Goal: Task Accomplishment & Management: Manage account settings

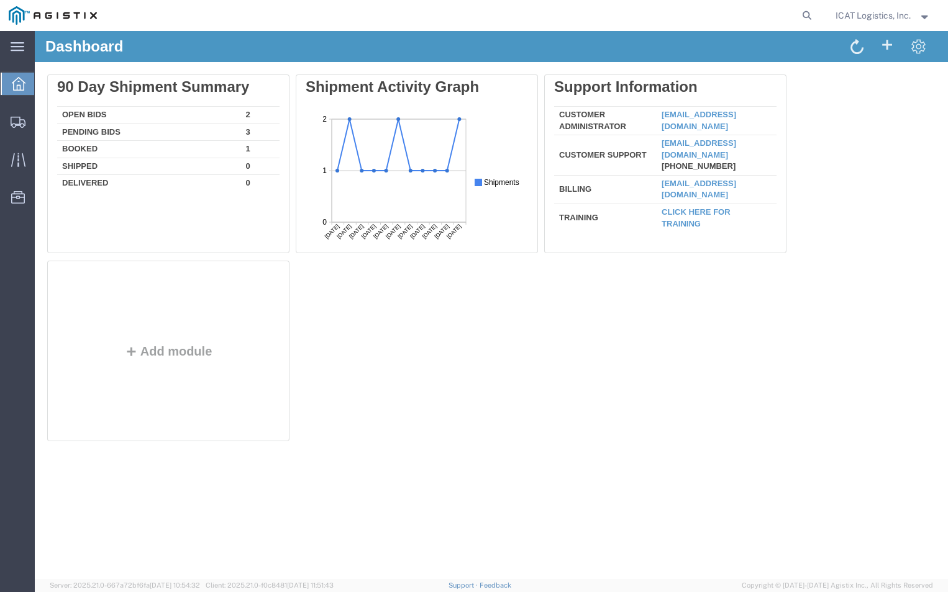
click at [91, 112] on td "Open Bids" at bounding box center [149, 115] width 184 height 17
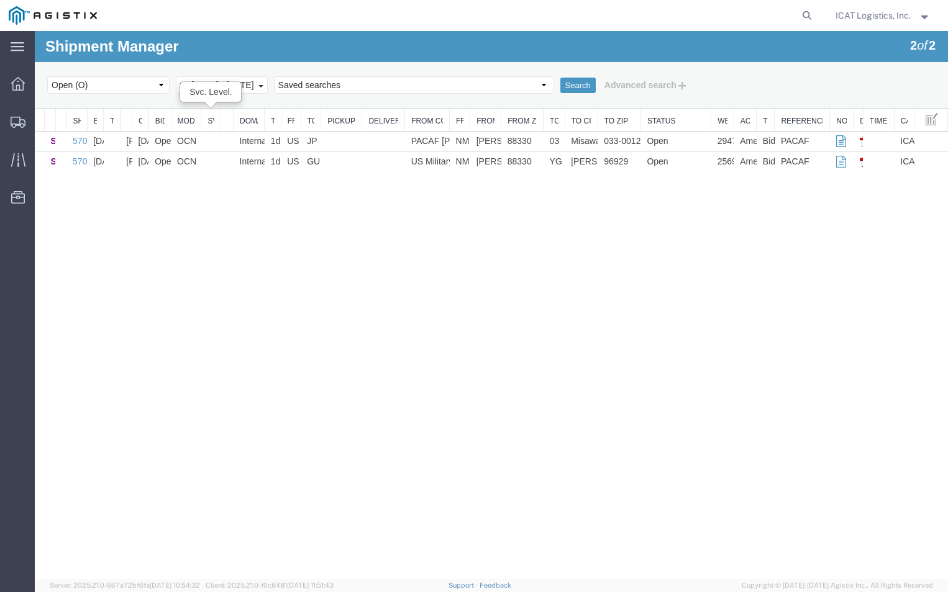
drag, startPoint x: 88, startPoint y: 119, endPoint x: 251, endPoint y: 113, distance: 163.4
click at [242, 113] on div "Ship Status Quote Number Ship No. Est. Ship Date Transit Days Created By Create…" at bounding box center [491, 140] width 913 height 63
click at [528, 86] on select "Saved searches SHIPMENTS TO COUNTRY OTHER THAN [GEOGRAPHIC_DATA]" at bounding box center [414, 84] width 280 height 17
drag, startPoint x: 333, startPoint y: 304, endPoint x: 319, endPoint y: 263, distance: 43.4
click at [332, 303] on div "Shipment Manager 2 of 2 Search Select status Active (AC, O, P) All Approved Awa…" at bounding box center [491, 305] width 913 height 548
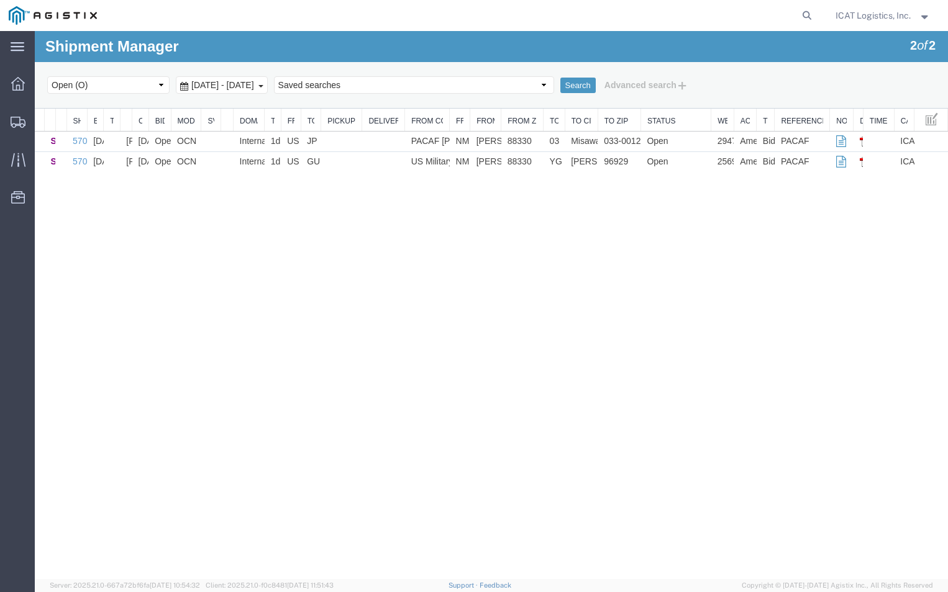
click at [268, 83] on div "[DATE] - [DATE]" at bounding box center [222, 84] width 92 height 17
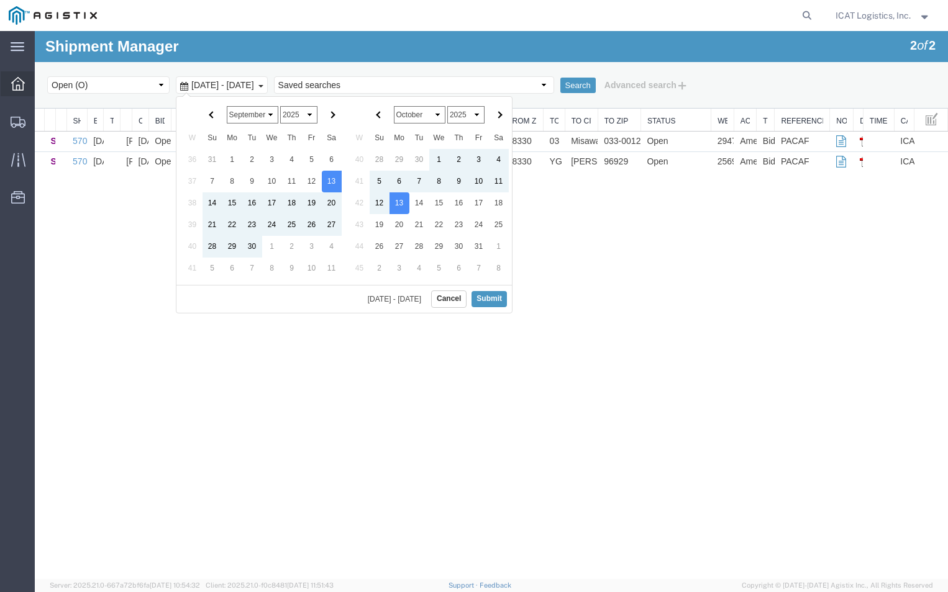
click at [7, 84] on div at bounding box center [18, 83] width 35 height 25
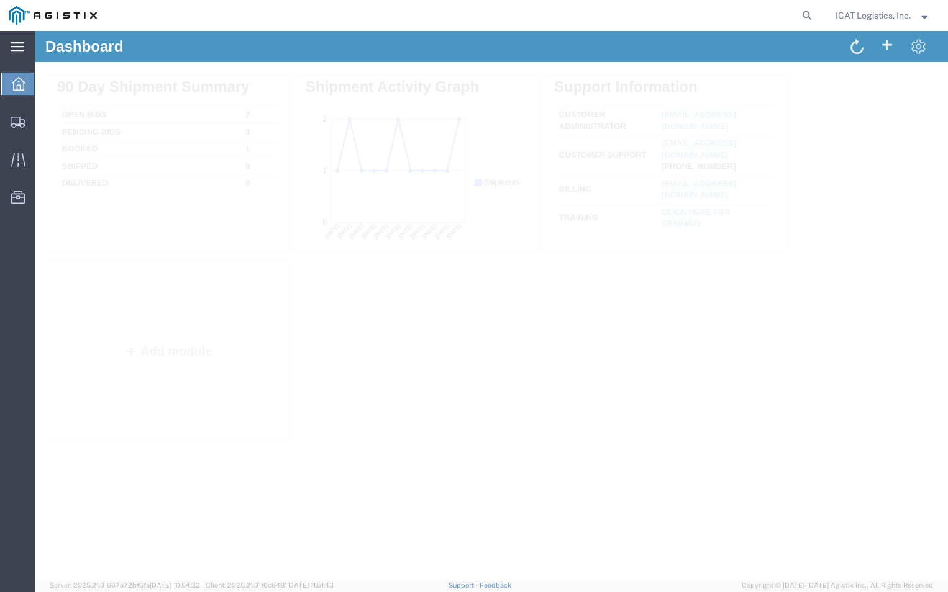
click at [22, 46] on icon at bounding box center [18, 46] width 14 height 9
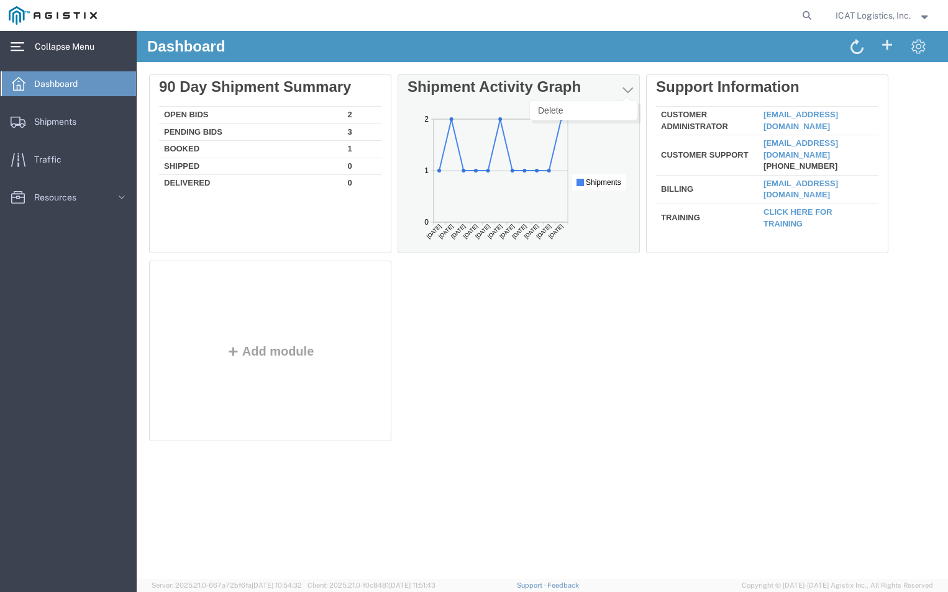
click at [623, 88] on span "button" at bounding box center [627, 90] width 11 height 12
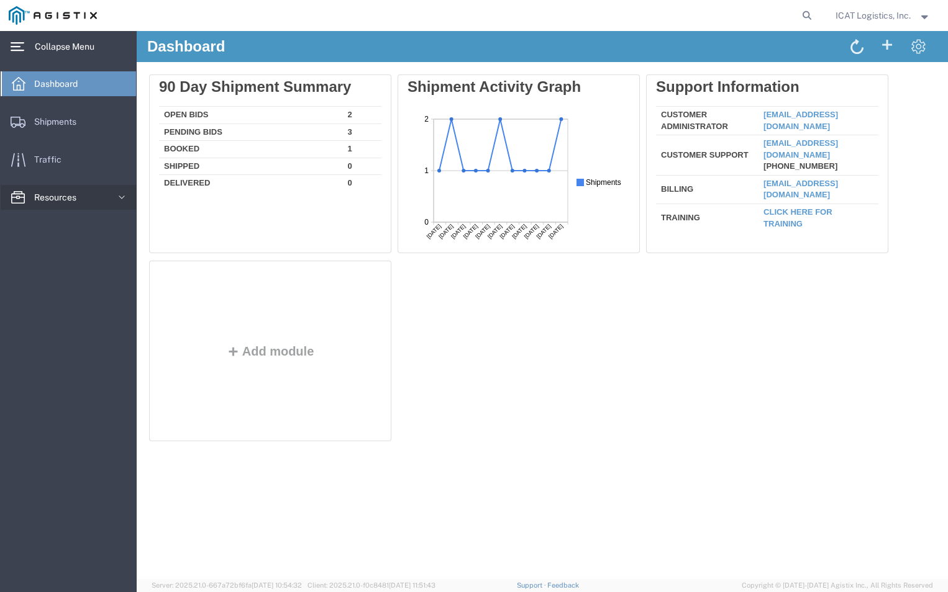
click at [79, 201] on span "Resources" at bounding box center [59, 197] width 51 height 25
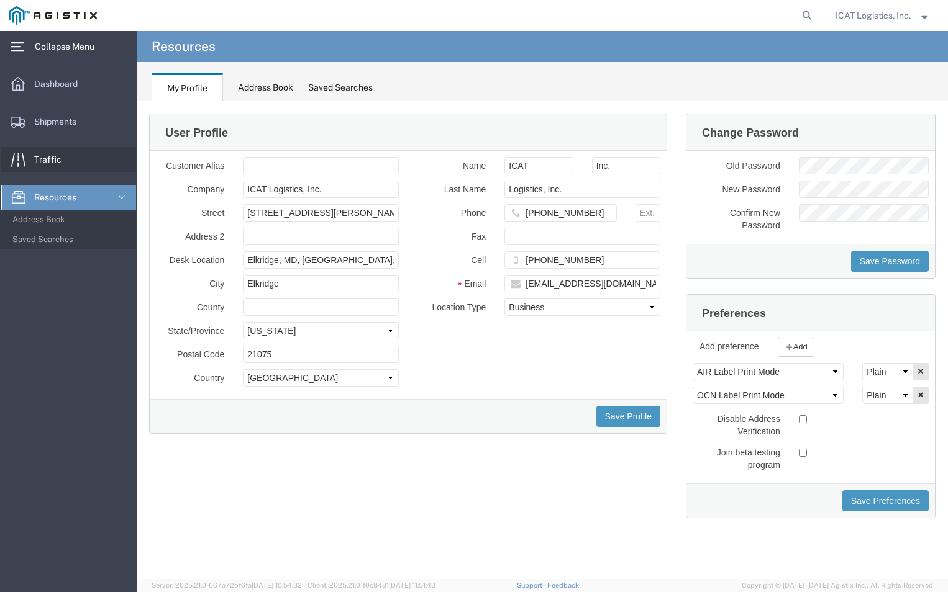
click at [66, 157] on span "Traffic" at bounding box center [52, 159] width 36 height 25
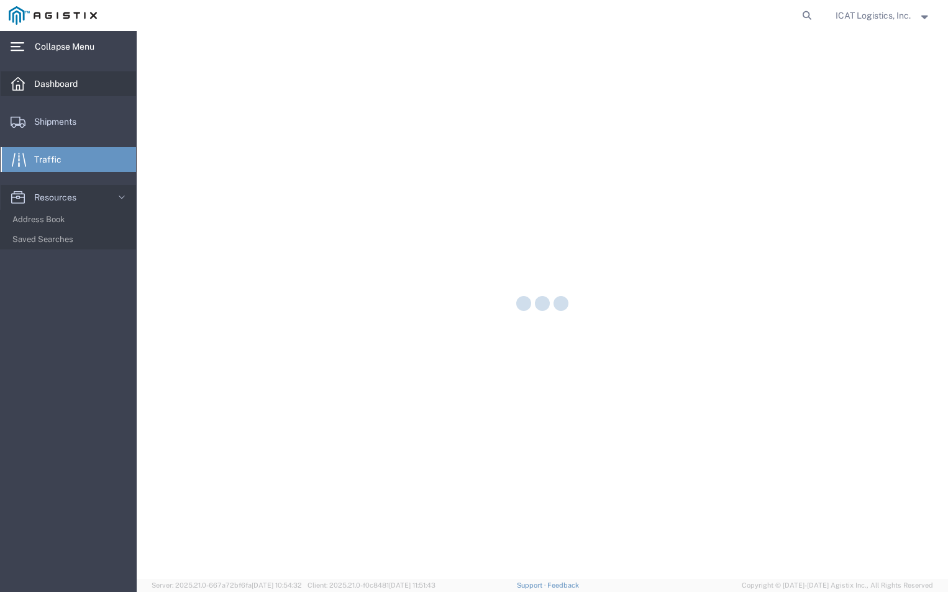
click at [65, 82] on span "Dashboard" at bounding box center [60, 83] width 52 height 25
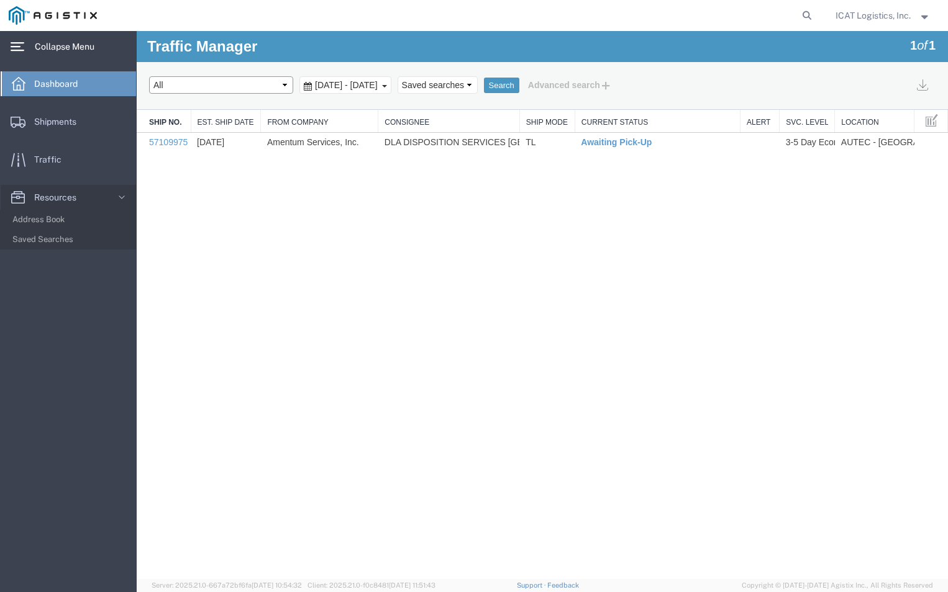
click at [284, 86] on select "Select status [No transit records] All Arrival Notice Available Arrival Notice …" at bounding box center [221, 84] width 144 height 17
click at [53, 122] on span "Shipments" at bounding box center [59, 121] width 51 height 25
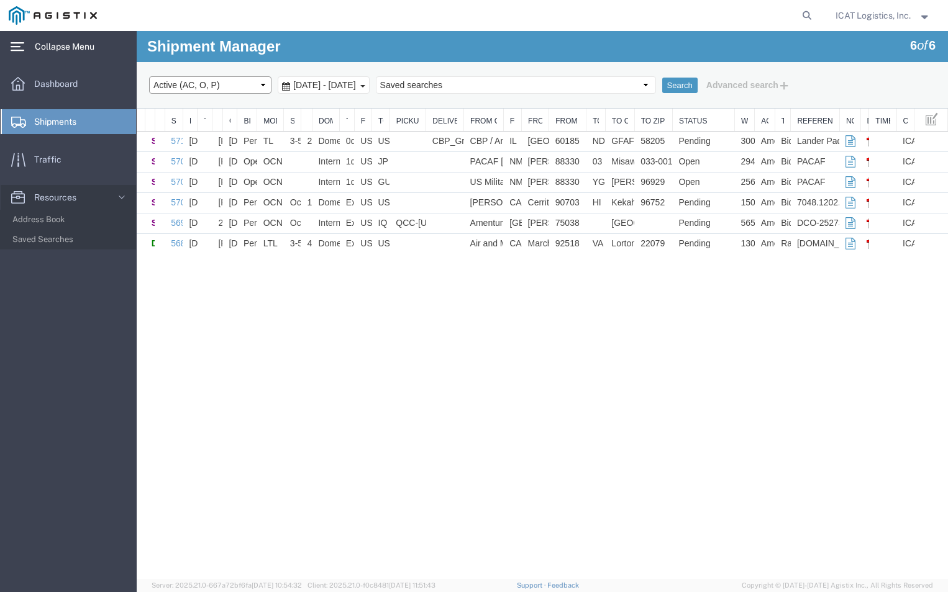
click at [264, 89] on select "Select status Active (AC, O, P) All Approved Awaiting Confirmation (AC) Booked …" at bounding box center [210, 84] width 122 height 17
select select "LOST"
click at [149, 76] on select "Select status Active (AC, O, P) All Approved Awaiting Confirmation (AC) Booked …" at bounding box center [210, 84] width 122 height 17
click at [369, 83] on div "[DATE] - [DATE]" at bounding box center [324, 84] width 92 height 17
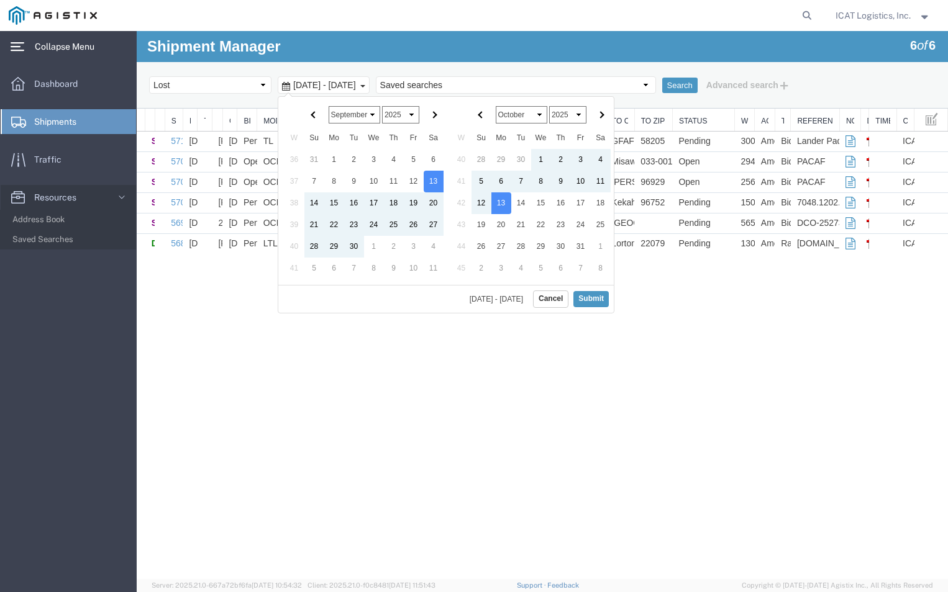
click at [369, 83] on div "[DATE] - [DATE]" at bounding box center [324, 84] width 92 height 17
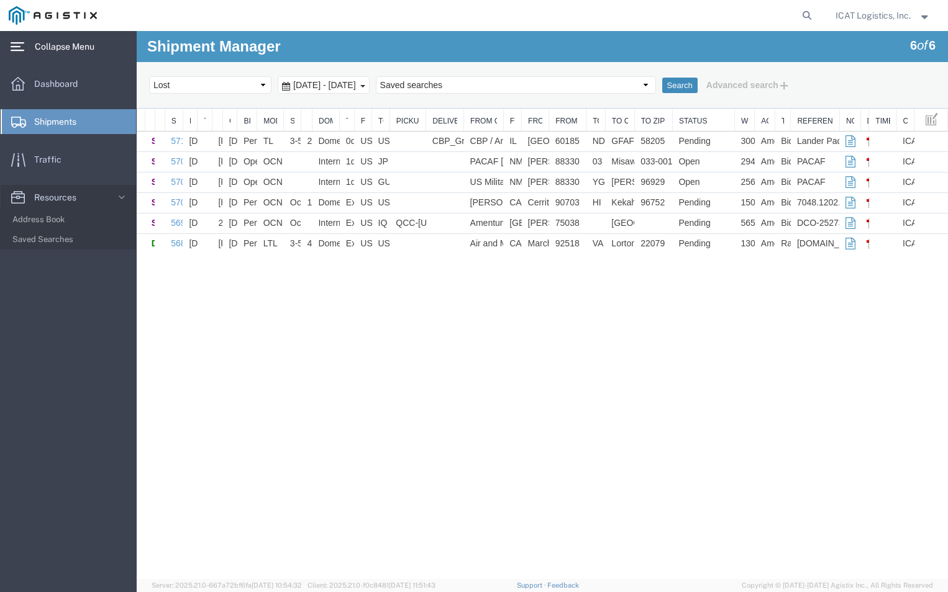
click at [664, 78] on button "Search" at bounding box center [679, 86] width 35 height 16
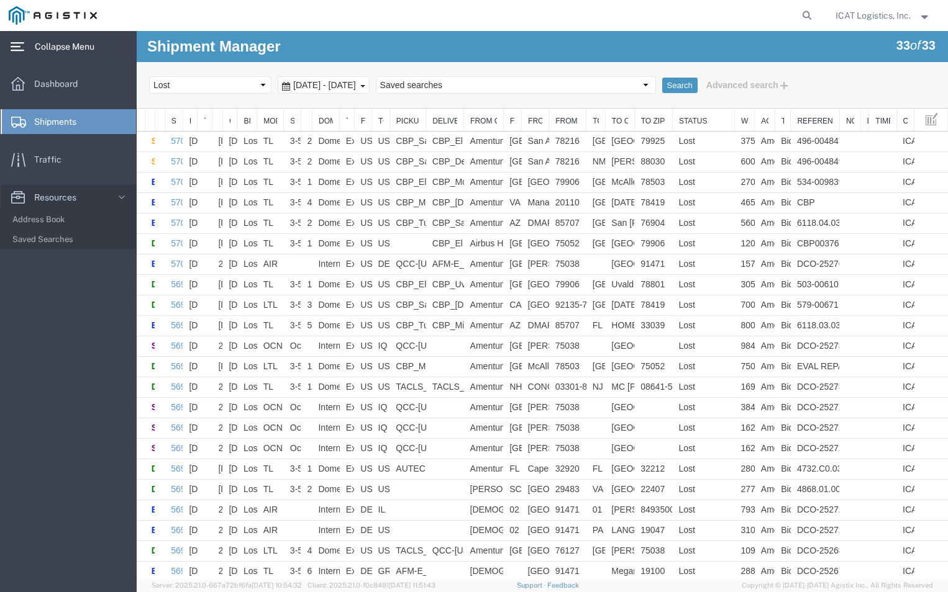
click at [925, 16] on strong "button" at bounding box center [924, 15] width 11 height 4
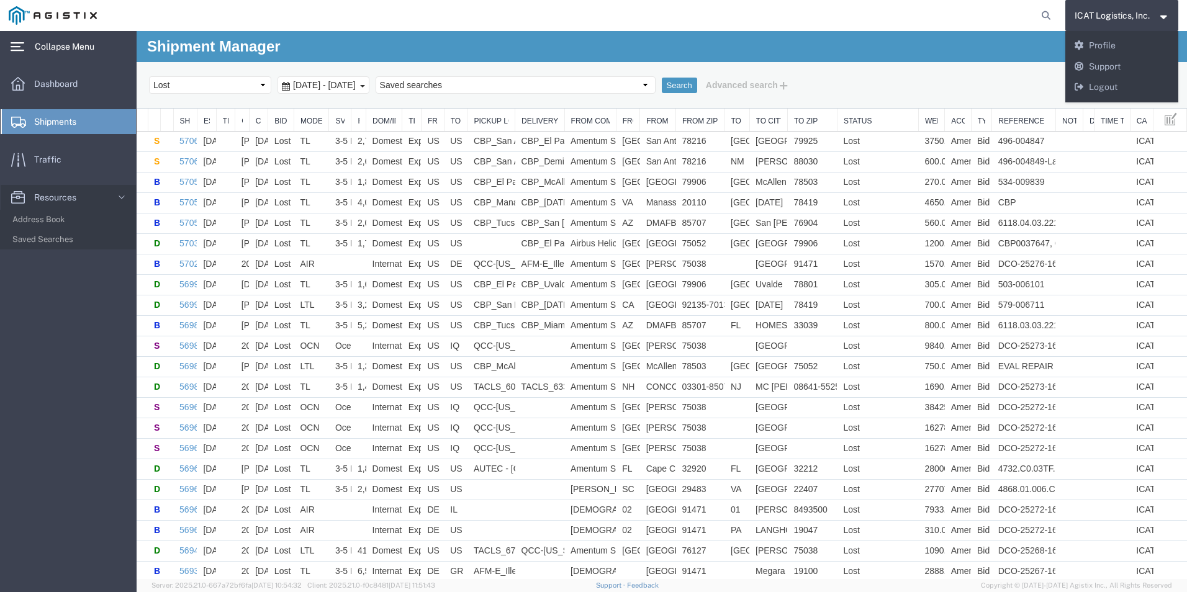
drag, startPoint x: 709, startPoint y: 66, endPoint x: 596, endPoint y: 72, distance: 113.8
click at [706, 66] on div "Search Select status Active (AC, O, P) All Approved Awaiting Confirmation (AC) …" at bounding box center [662, 85] width 1051 height 47
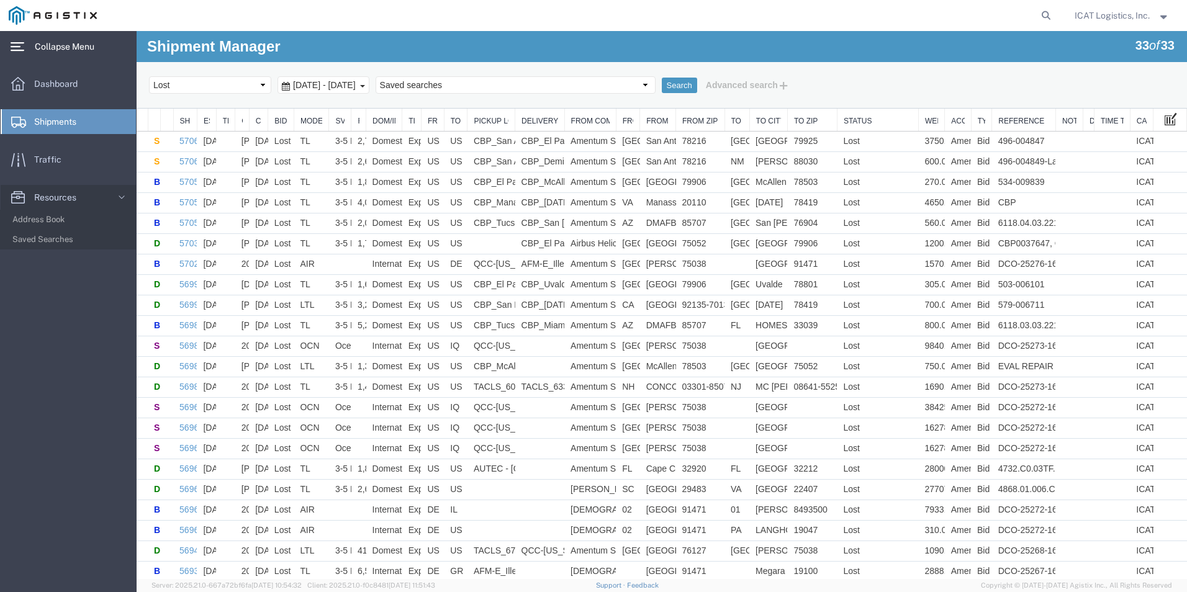
click at [947, 120] on span at bounding box center [1171, 119] width 12 height 14
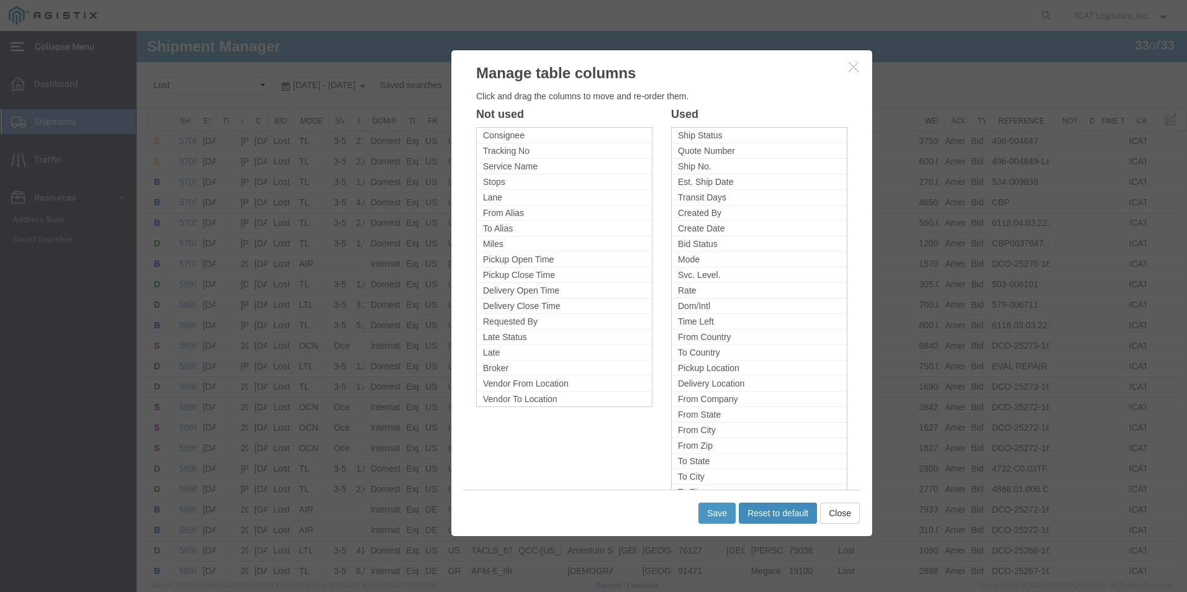
click at [800, 520] on button "Reset to default" at bounding box center [778, 513] width 78 height 21
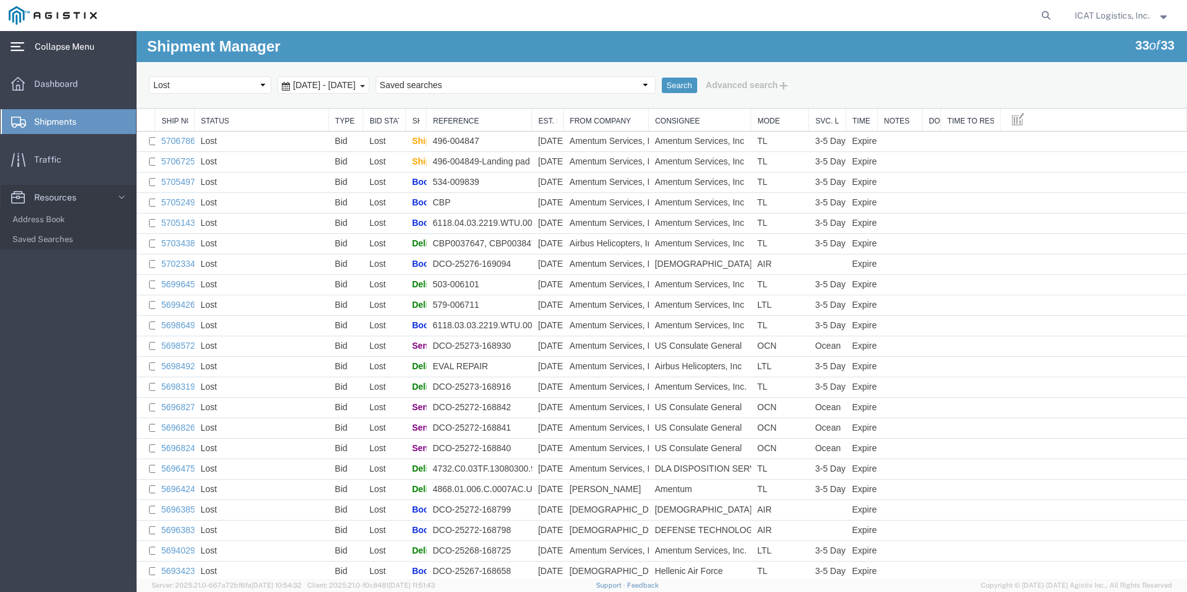
drag, startPoint x: 404, startPoint y: 119, endPoint x: 633, endPoint y: 127, distance: 229.3
click at [504, 119] on div "Ship No. Status Type Bid Status Ship Status Reference Est. Ship Date From Compa…" at bounding box center [662, 458] width 1051 height 699
drag, startPoint x: 391, startPoint y: 117, endPoint x: 534, endPoint y: 110, distance: 143.0
click at [534, 110] on div "Ship No. Status Type Bid Status Ship Status Reference Est. Ship Date From Compa…" at bounding box center [662, 458] width 1051 height 699
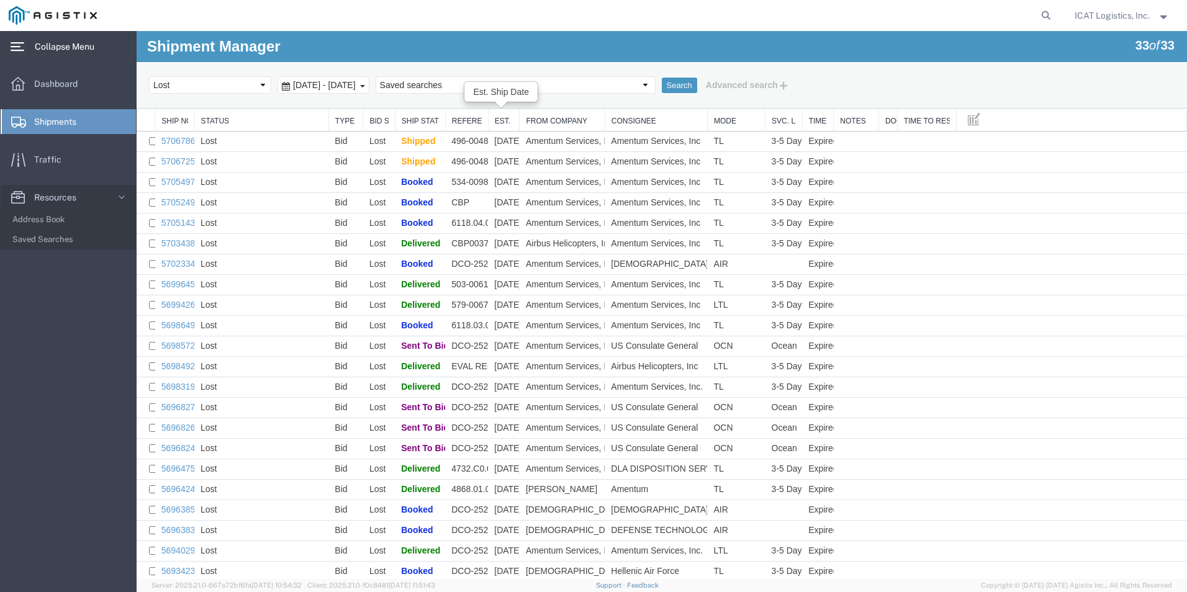
drag, startPoint x: 425, startPoint y: 115, endPoint x: 575, endPoint y: 112, distance: 150.3
click at [575, 112] on div "Ship No. Status Type Bid Status Ship Status Reference Est. Ship Date From Compa…" at bounding box center [662, 458] width 1051 height 699
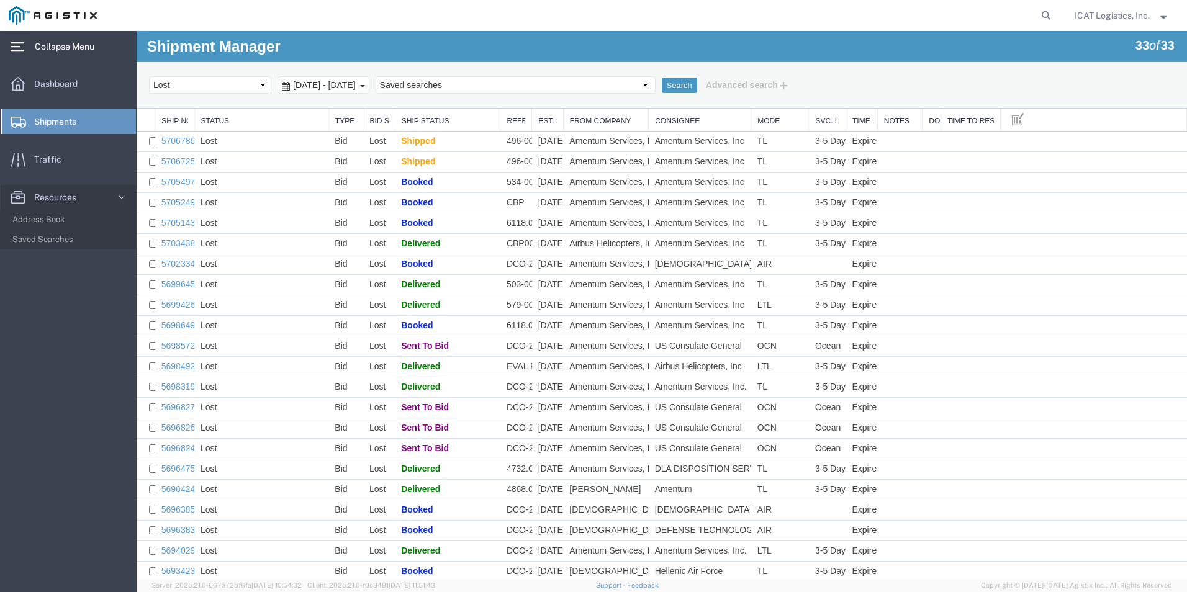
drag, startPoint x: 528, startPoint y: 116, endPoint x: 681, endPoint y: 116, distance: 153.4
click at [681, 116] on div "Ship No. Status Type Bid Status Ship Status Reference Est. Ship Date From Compa…" at bounding box center [662, 458] width 1051 height 699
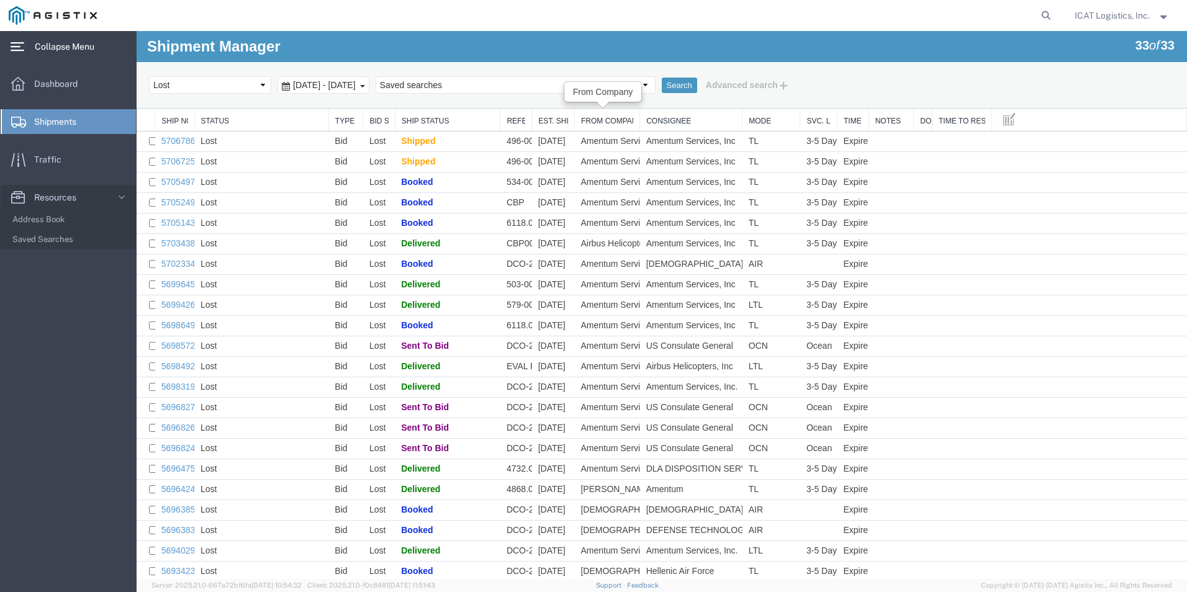
drag, startPoint x: 561, startPoint y: 116, endPoint x: 643, endPoint y: 119, distance: 82.0
click at [643, 109] on div at bounding box center [658, 109] width 1043 height 0
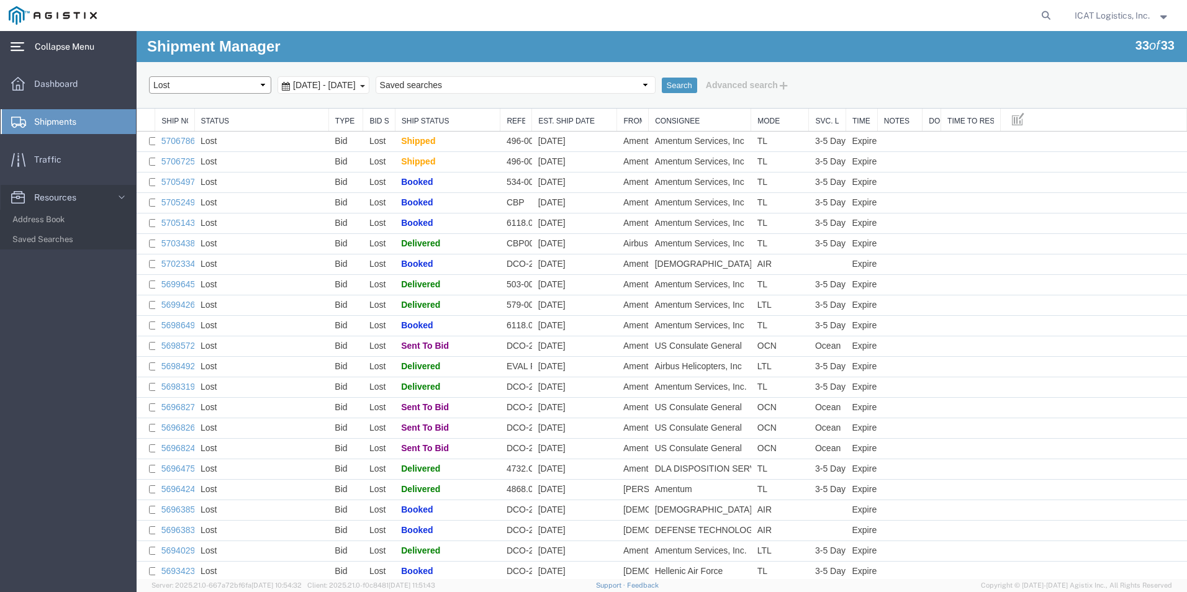
click at [265, 84] on select "Select status Active (AC, O, P) All Approved Awaiting Confirmation (AC) Booked …" at bounding box center [210, 84] width 122 height 17
select select "ALL"
click at [149, 76] on select "Select status Active (AC, O, P) All Approved Awaiting Confirmation (AC) Booked …" at bounding box center [210, 84] width 122 height 17
click at [662, 88] on button "Search" at bounding box center [679, 86] width 35 height 16
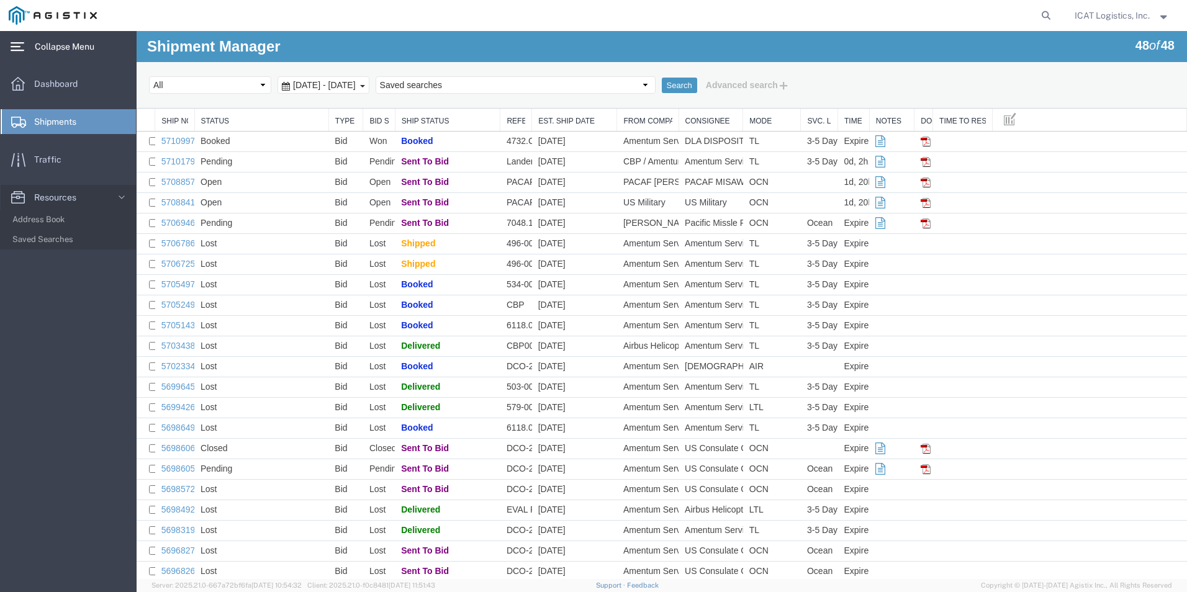
drag, startPoint x: 645, startPoint y: 116, endPoint x: 756, endPoint y: 125, distance: 112.2
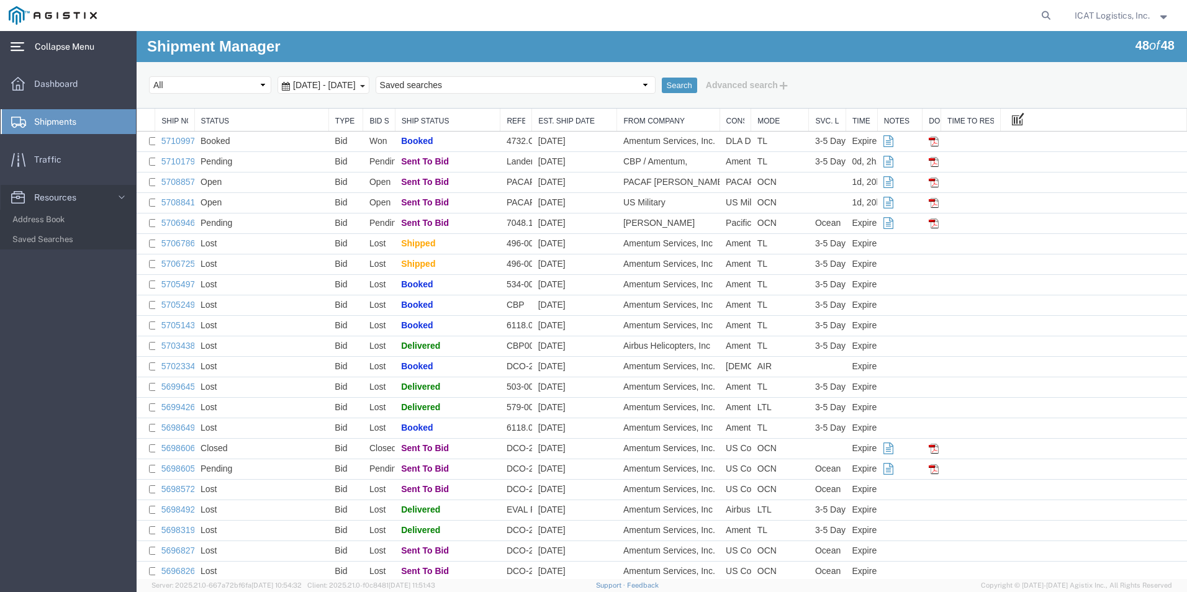
click at [947, 122] on span at bounding box center [1018, 119] width 12 height 14
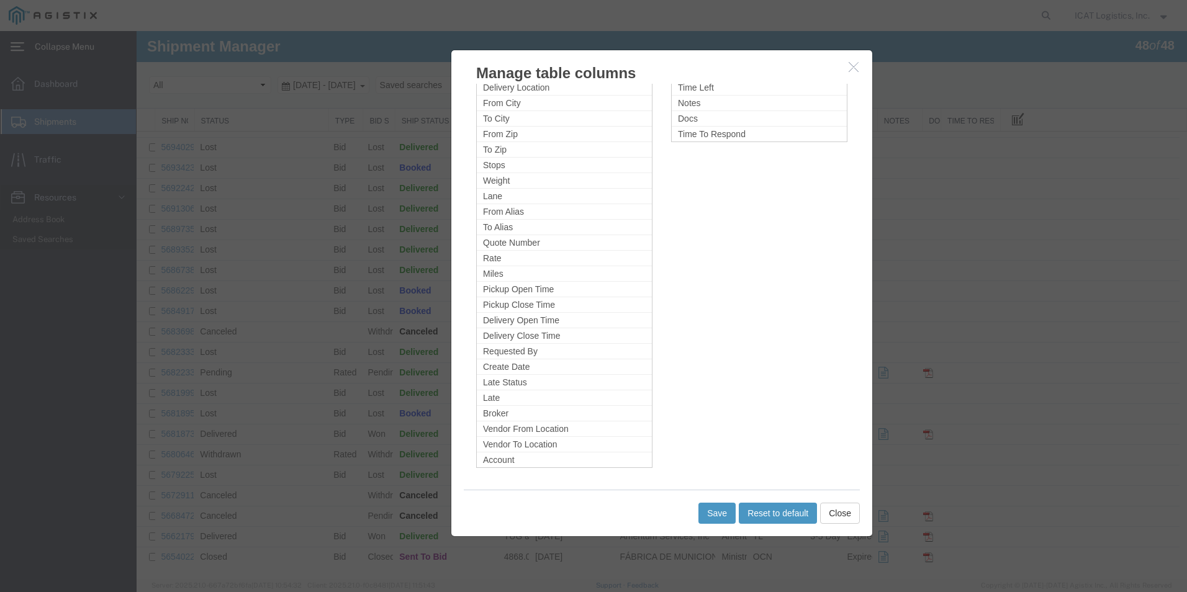
scroll to position [548, 0]
click at [274, 148] on div at bounding box center [662, 305] width 1051 height 548
click at [841, 514] on button "Close" at bounding box center [840, 513] width 40 height 21
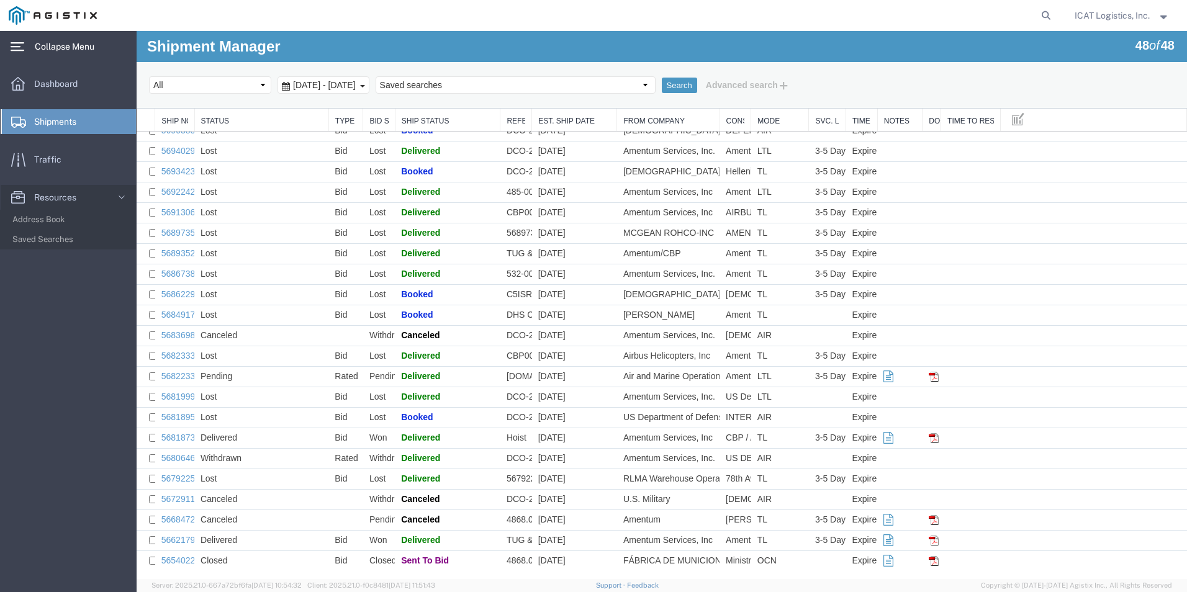
scroll to position [0, 0]
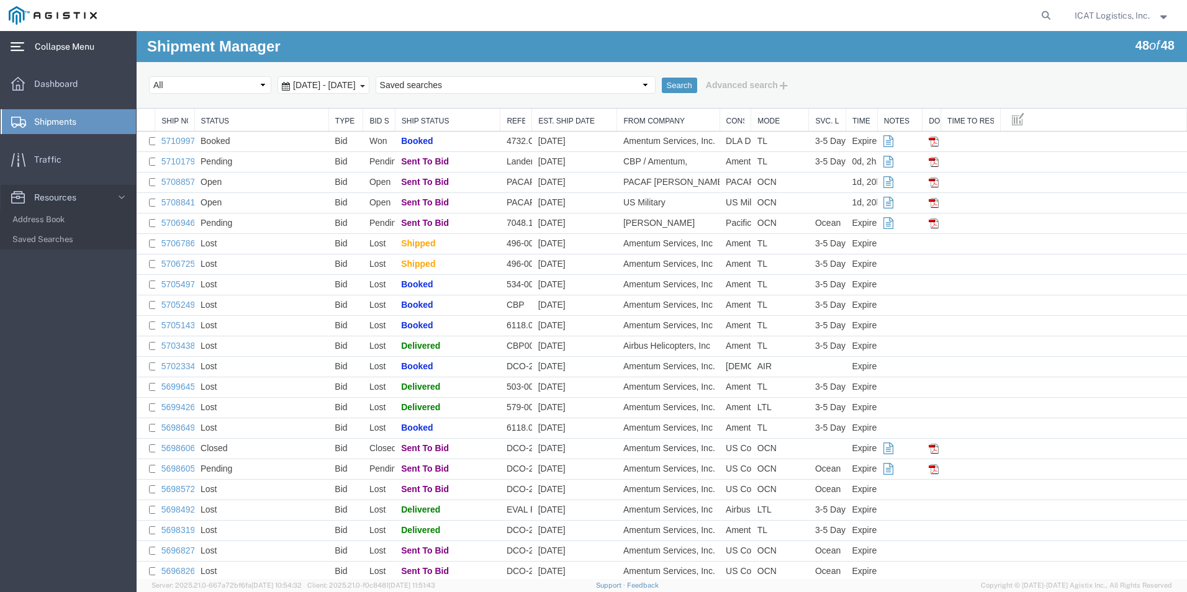
drag, startPoint x: 715, startPoint y: 119, endPoint x: 810, endPoint y: 119, distance: 95.6
drag, startPoint x: 750, startPoint y: 116, endPoint x: 779, endPoint y: 115, distance: 28.6
click at [771, 116] on th "Mode" at bounding box center [780, 120] width 58 height 23
drag, startPoint x: 779, startPoint y: 115, endPoint x: 745, endPoint y: 91, distance: 41.7
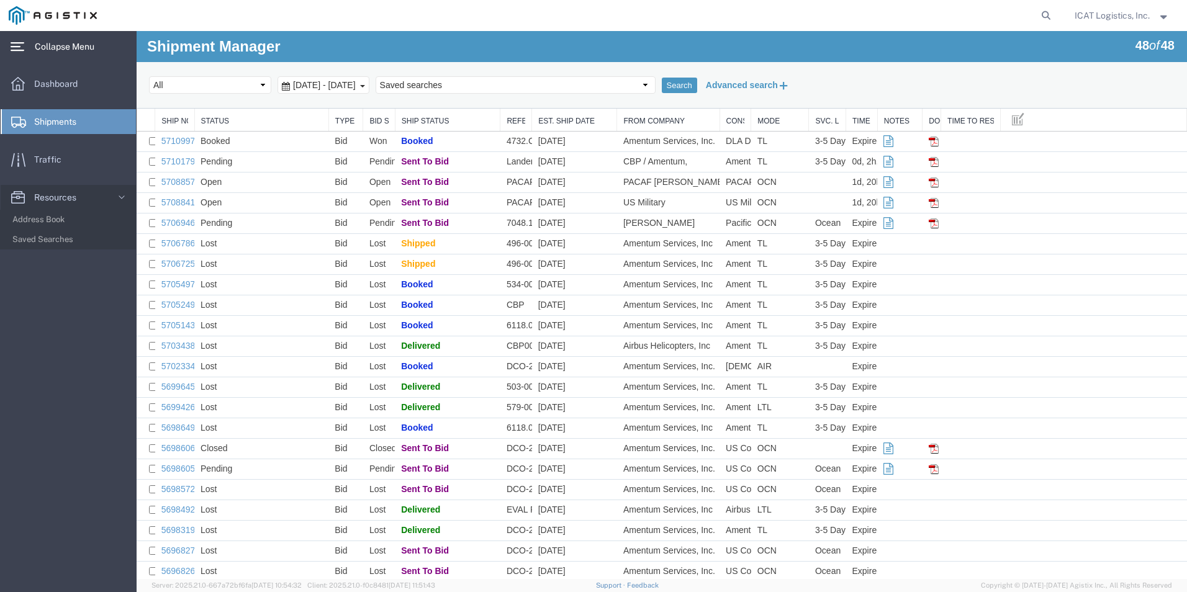
click at [745, 91] on button "Advanced search" at bounding box center [747, 85] width 101 height 21
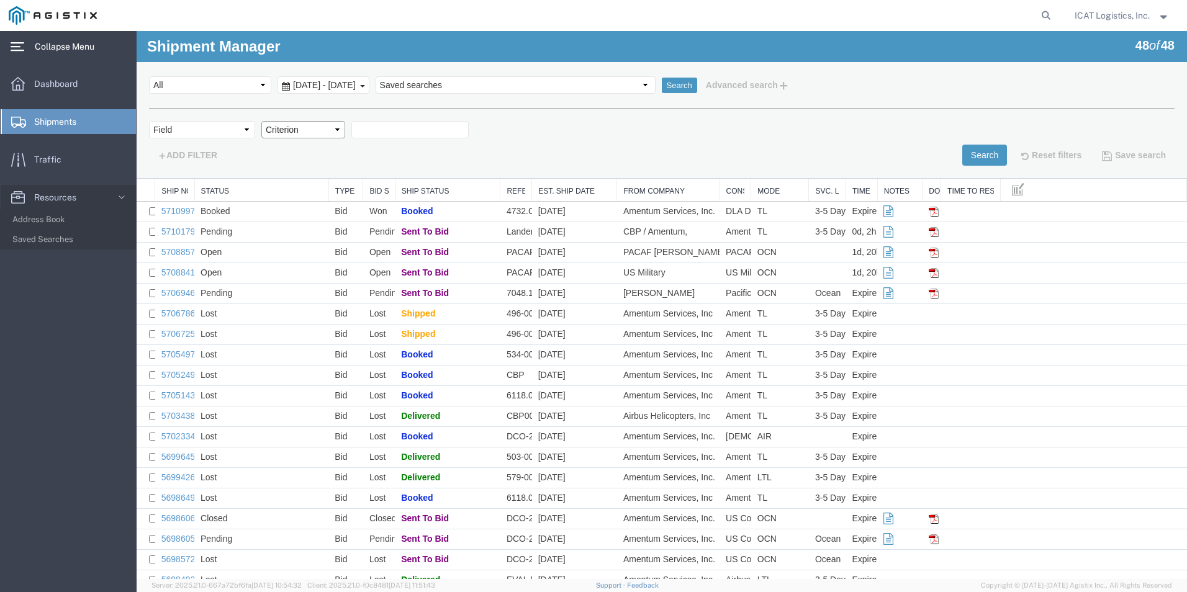
click at [333, 130] on select "Criterion" at bounding box center [303, 129] width 84 height 17
click at [248, 131] on select "Field Account Batch Id Bid No Broker Name Carrier Name Carrier Ref Number Consi…" at bounding box center [202, 129] width 106 height 17
click at [604, 168] on div "Search Select status Active (AC, O, P) All Approved Awaiting Confirmation (AC) …" at bounding box center [662, 120] width 1051 height 117
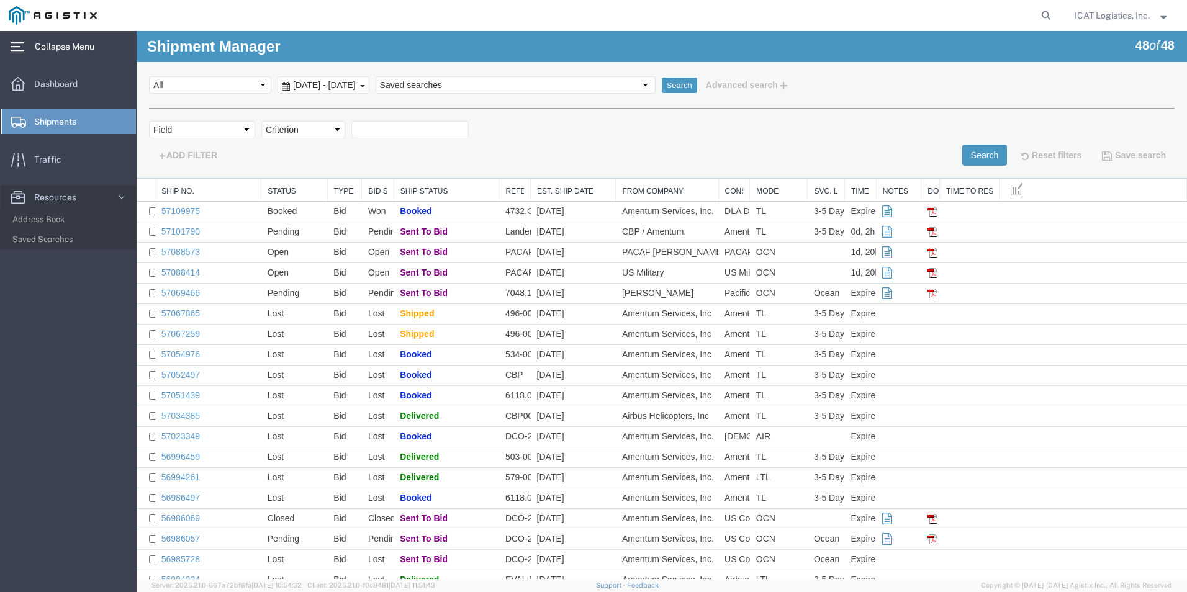
drag, startPoint x: 194, startPoint y: 189, endPoint x: 261, endPoint y: 188, distance: 67.7
click at [196, 318] on link "57067865" at bounding box center [180, 314] width 38 height 10
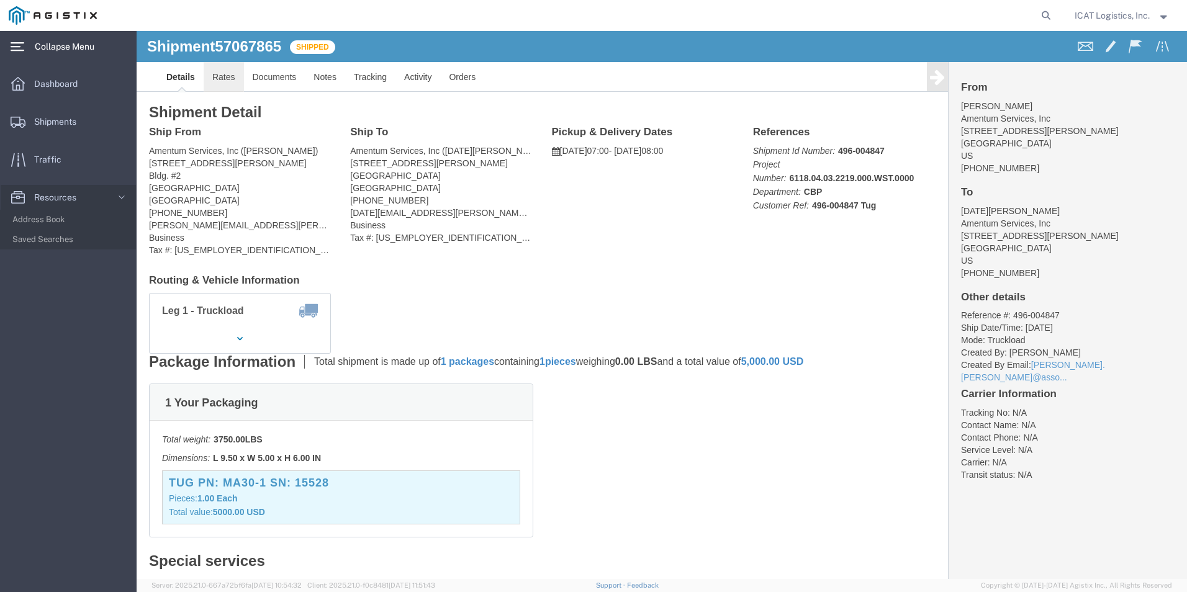
click link "Rates"
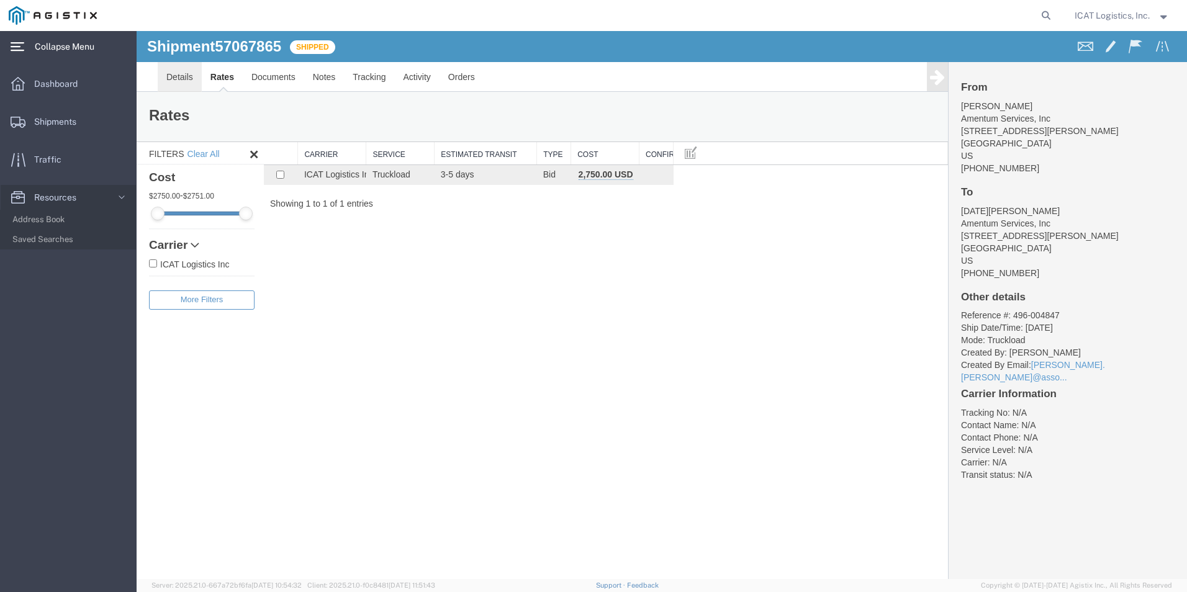
click at [188, 78] on link "Details" at bounding box center [180, 77] width 44 height 30
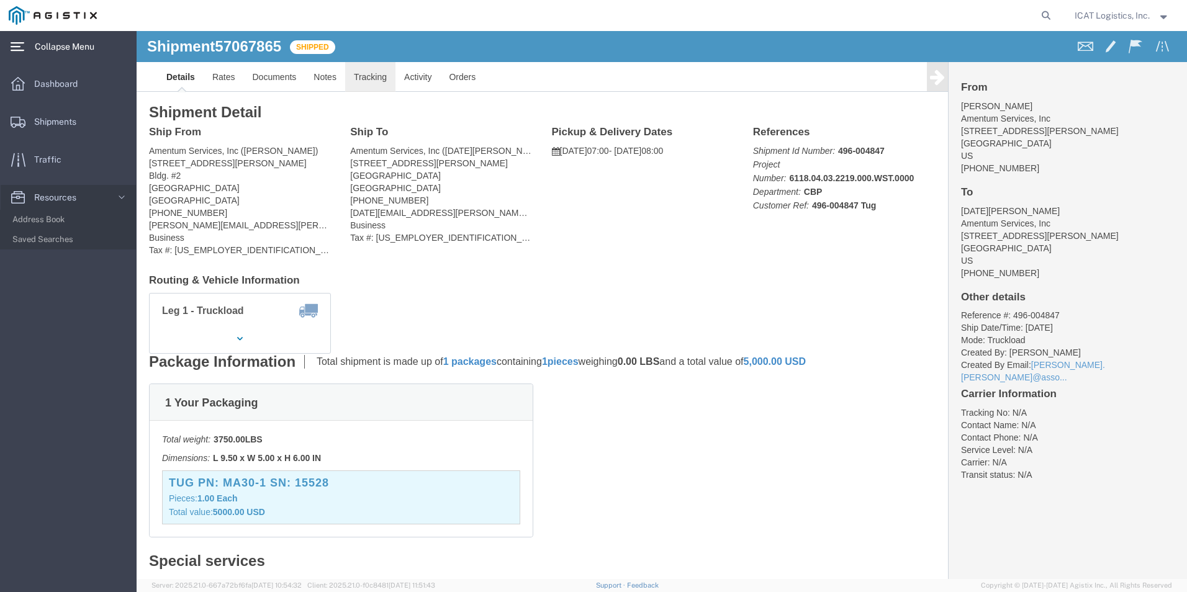
click link "Tracking"
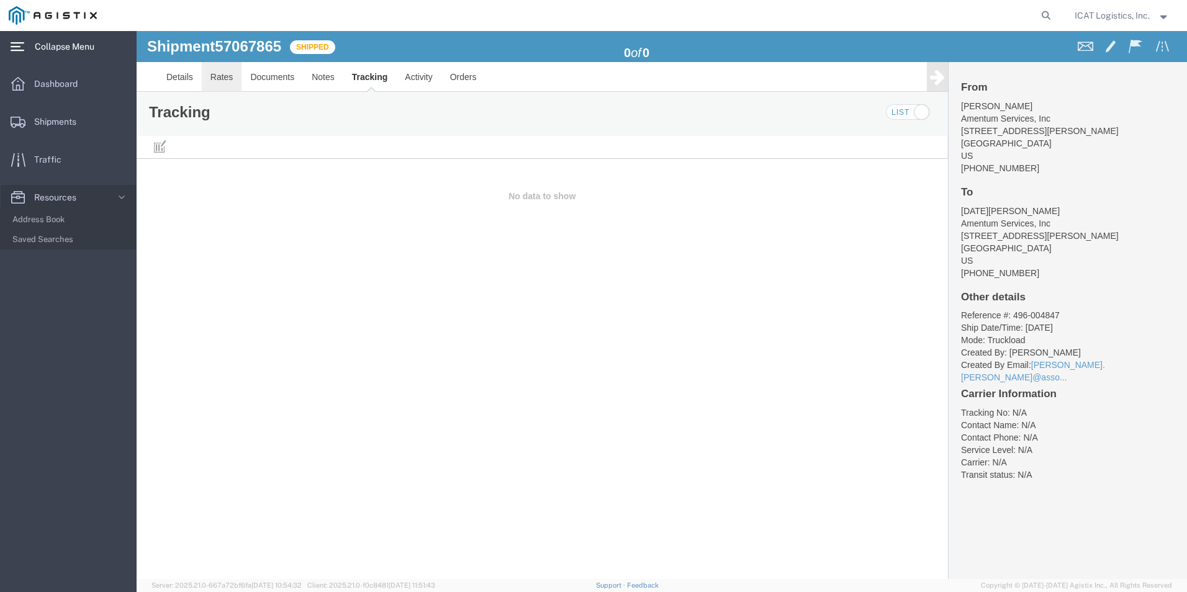
click at [222, 77] on link "Rates" at bounding box center [222, 77] width 40 height 30
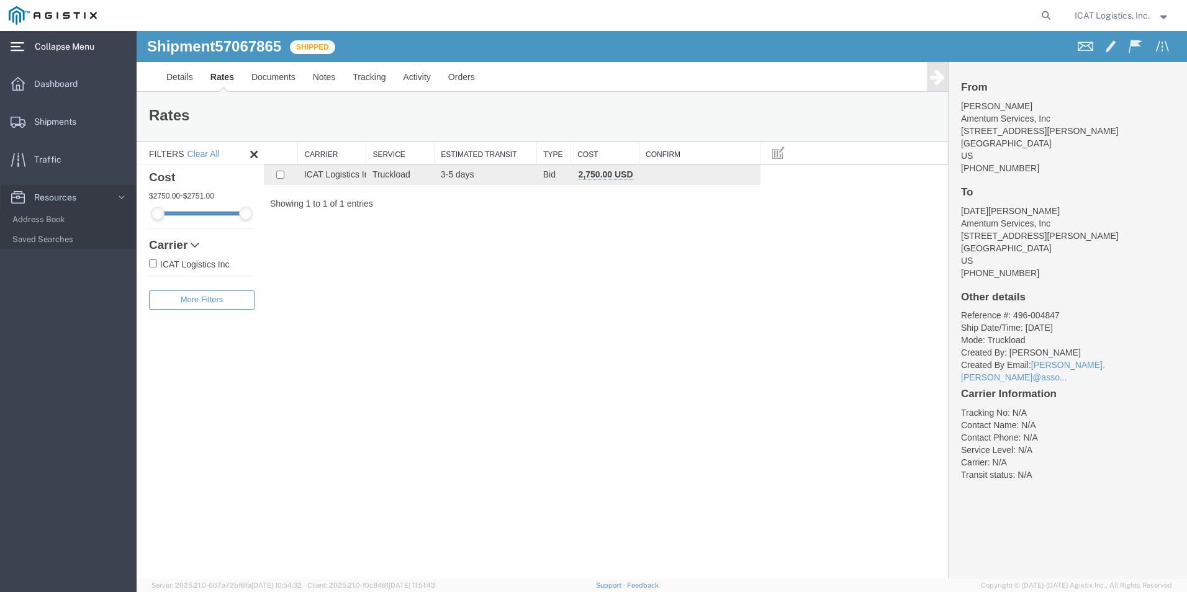
drag, startPoint x: 673, startPoint y: 153, endPoint x: 761, endPoint y: 153, distance: 88.2
click at [761, 153] on div "Search: Carrier Service Estimated Transit Type Cost Confirm ICAT Logistics Inc …" at bounding box center [606, 176] width 684 height 68
click at [201, 154] on link "Clear All" at bounding box center [204, 154] width 32 height 10
click at [268, 76] on link "Documents" at bounding box center [273, 77] width 61 height 30
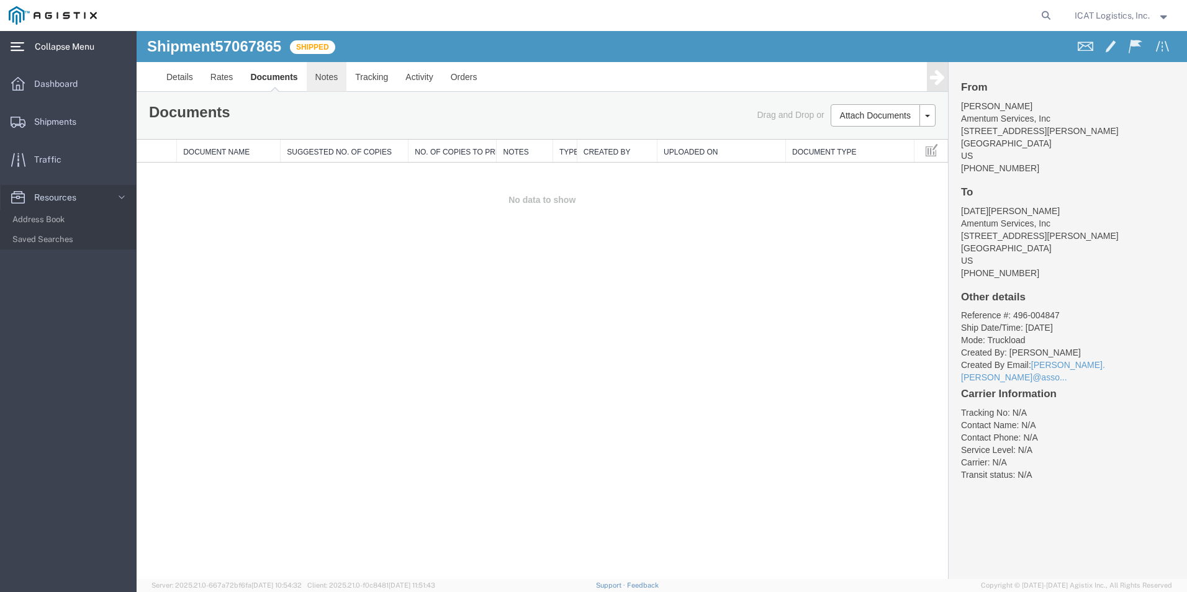
click at [328, 80] on link "Notes" at bounding box center [327, 77] width 40 height 30
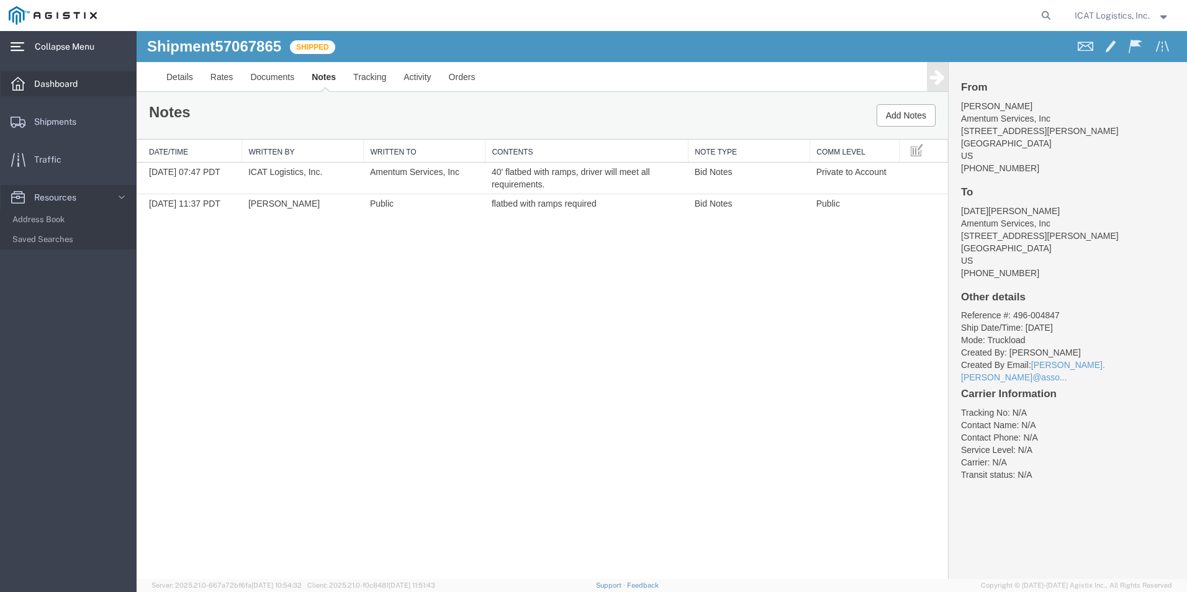
click at [60, 84] on span "Dashboard" at bounding box center [60, 83] width 52 height 25
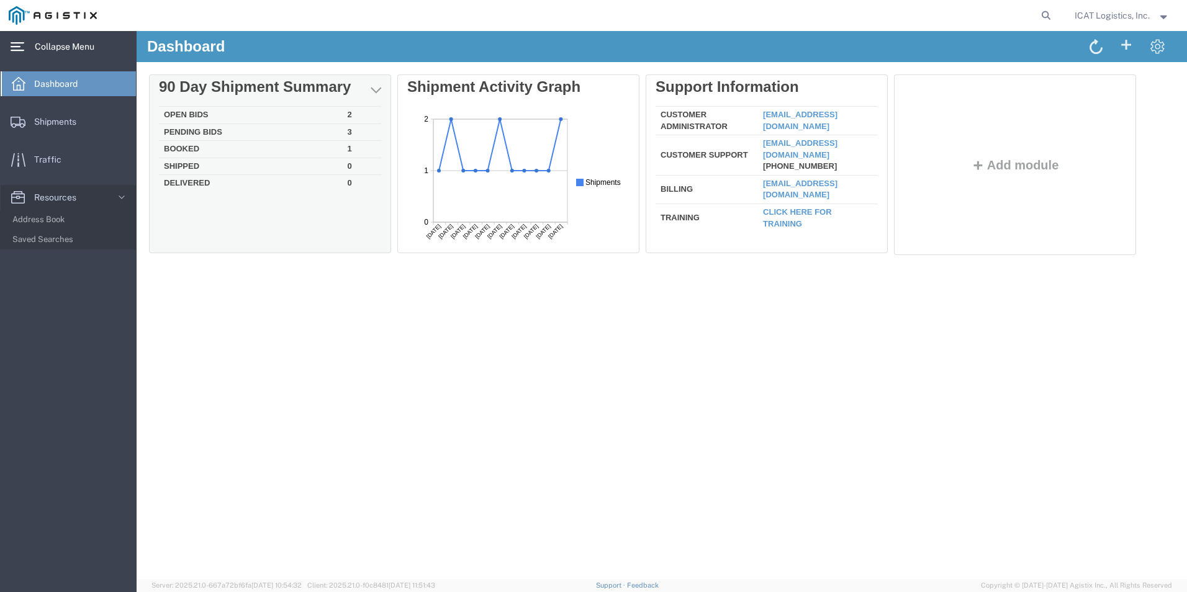
click at [182, 115] on td "Open Bids" at bounding box center [251, 115] width 184 height 17
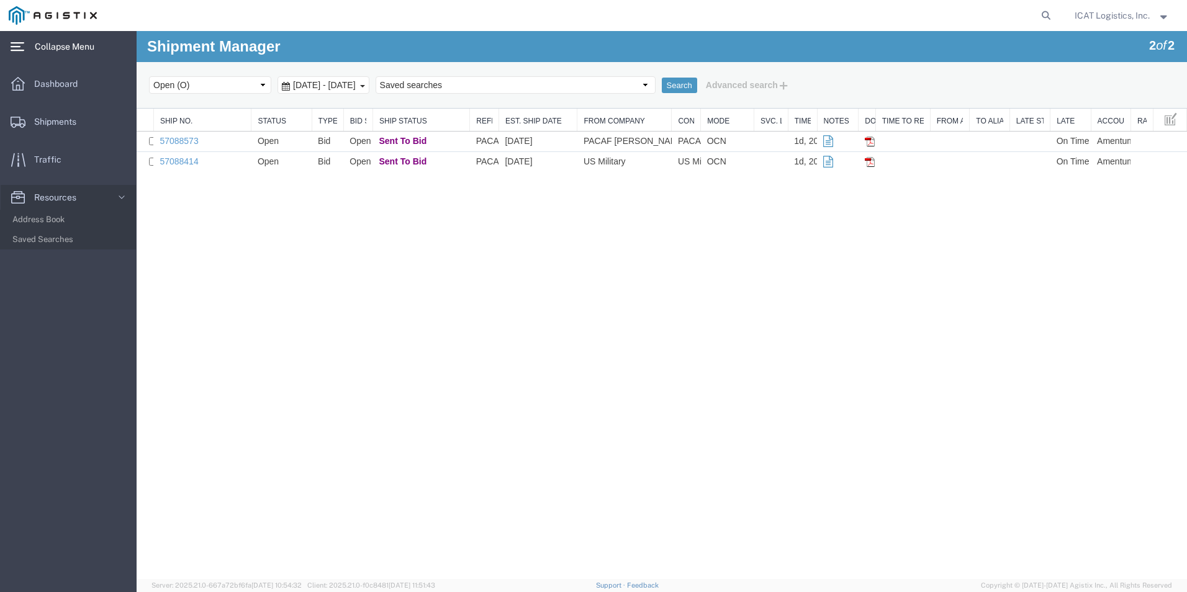
drag, startPoint x: 252, startPoint y: 119, endPoint x: 391, endPoint y: 119, distance: 138.5
click at [391, 119] on div "Ship No. Status Type Bid Status Ship Status Reference Est. Ship Date From Compa…" at bounding box center [662, 140] width 1051 height 63
drag, startPoint x: 787, startPoint y: 120, endPoint x: 902, endPoint y: 112, distance: 115.8
click at [902, 112] on div "Ship No. Status Type Bid Status Ship Status Reference Est. Ship Date From Compa…" at bounding box center [662, 140] width 1051 height 63
drag, startPoint x: 1130, startPoint y: 122, endPoint x: 1079, endPoint y: 129, distance: 51.5
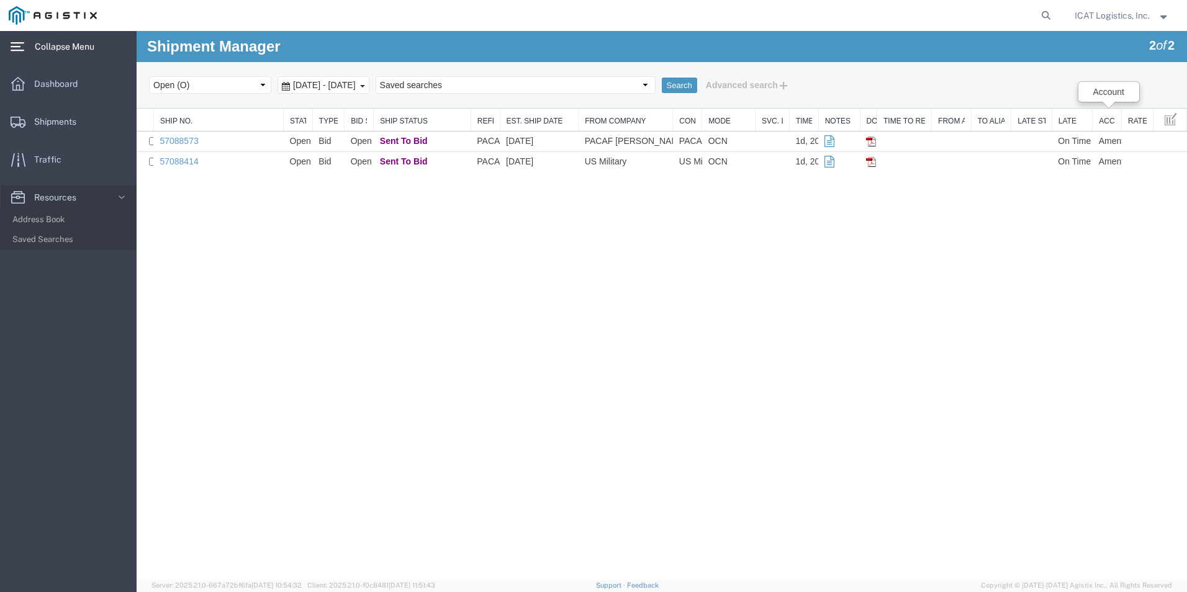
click at [947, 129] on div "Ship No. Status Type Bid Status Ship Status Reference Est. Ship Date From Compa…" at bounding box center [662, 140] width 1051 height 63
drag, startPoint x: 1121, startPoint y: 122, endPoint x: 1007, endPoint y: 135, distance: 114.9
click at [947, 135] on div "Ship No. Status Type Bid Status Ship Status Reference Est. Ship Date From Compa…" at bounding box center [662, 140] width 1051 height 63
click at [947, 115] on span at bounding box center [1171, 119] width 12 height 14
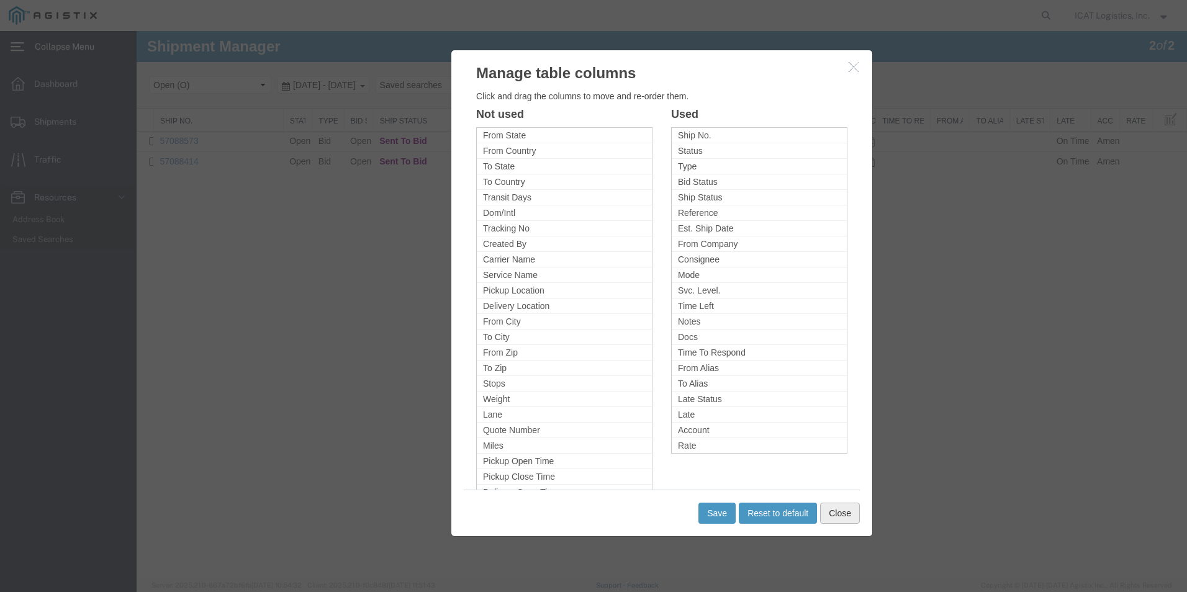
click at [830, 512] on button "Close" at bounding box center [840, 513] width 40 height 21
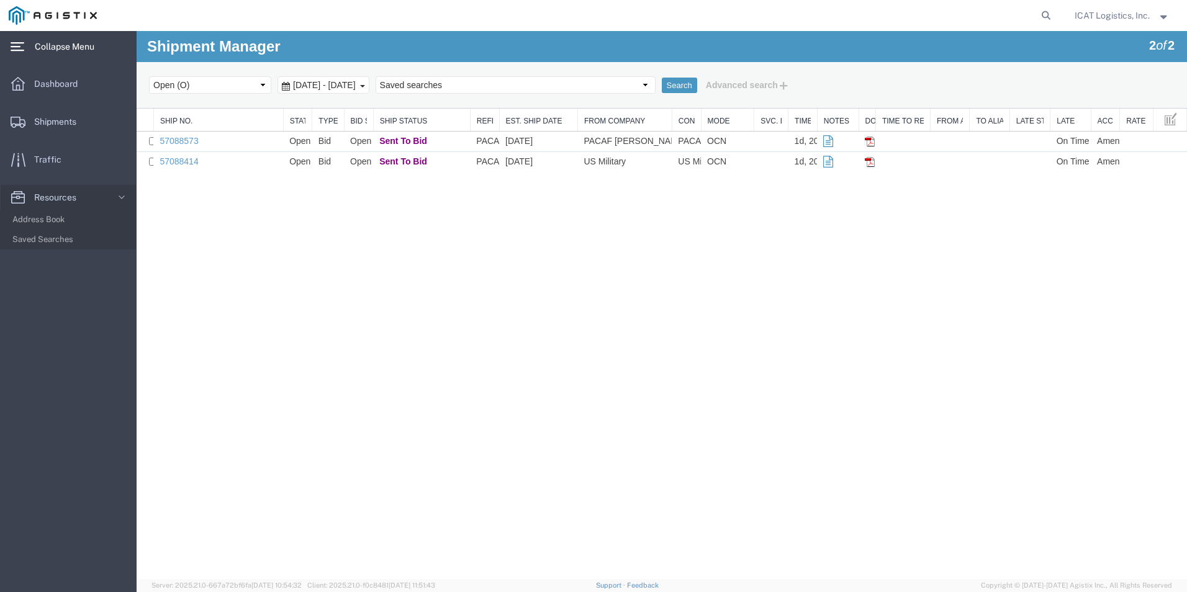
click at [17, 45] on icon at bounding box center [18, 46] width 14 height 9
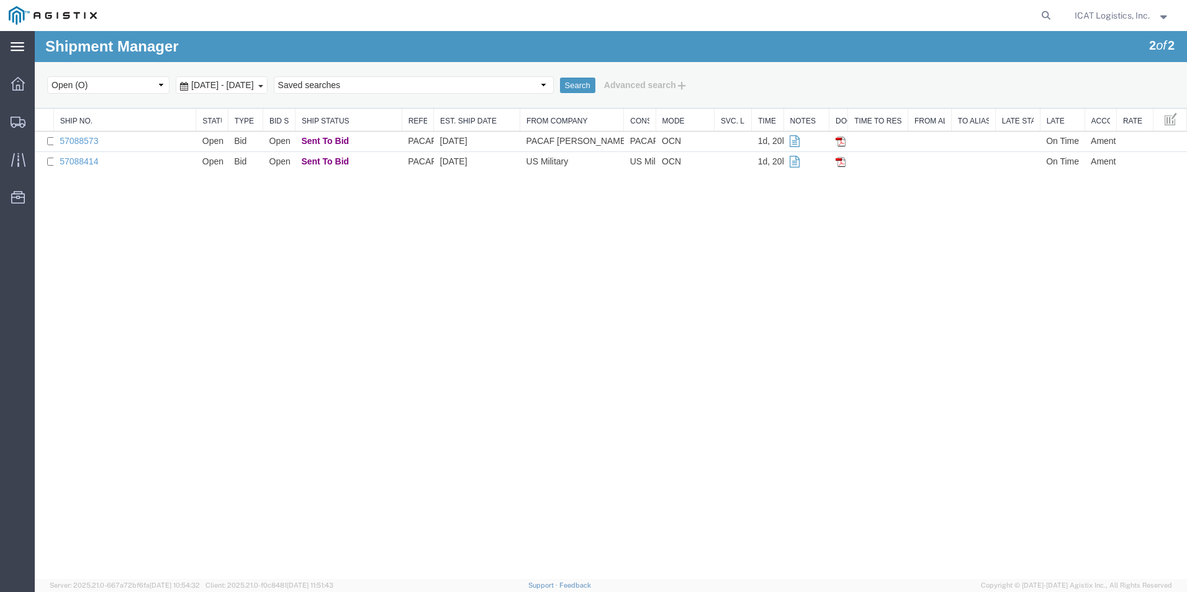
click at [20, 43] on icon at bounding box center [18, 46] width 14 height 9
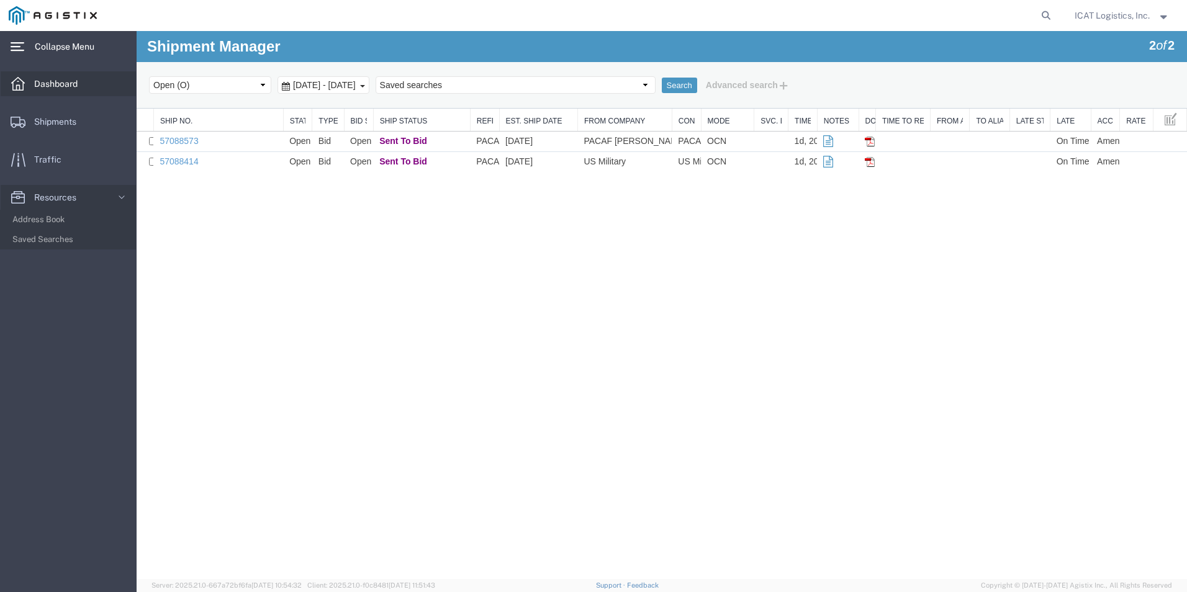
click at [69, 86] on span "Dashboard" at bounding box center [60, 83] width 52 height 25
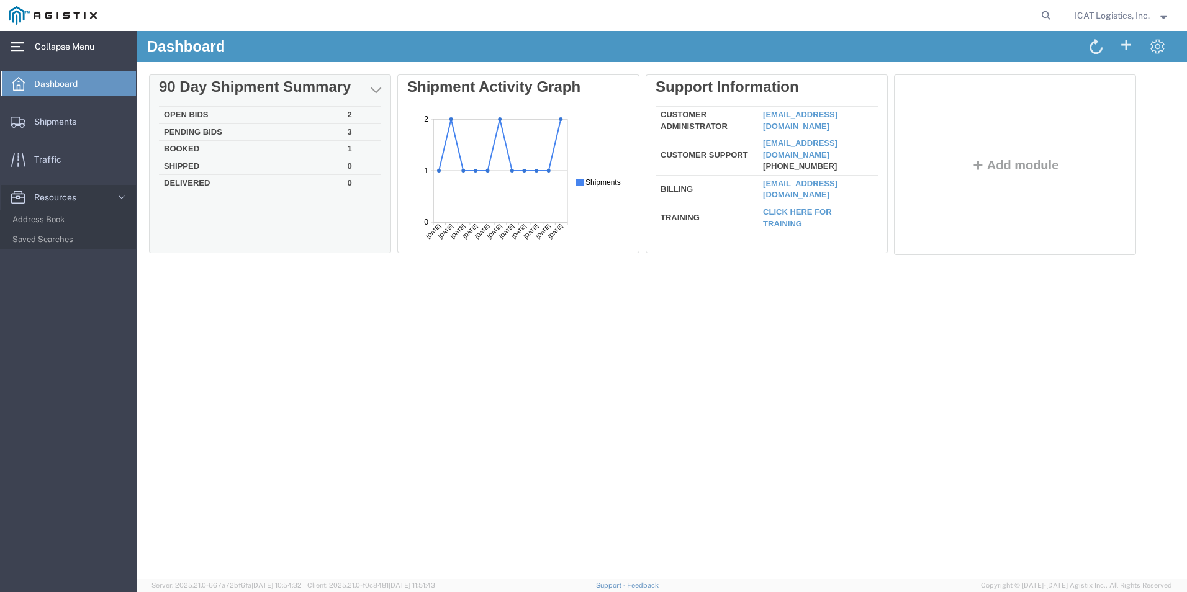
click at [185, 112] on td "Open Bids" at bounding box center [251, 115] width 184 height 17
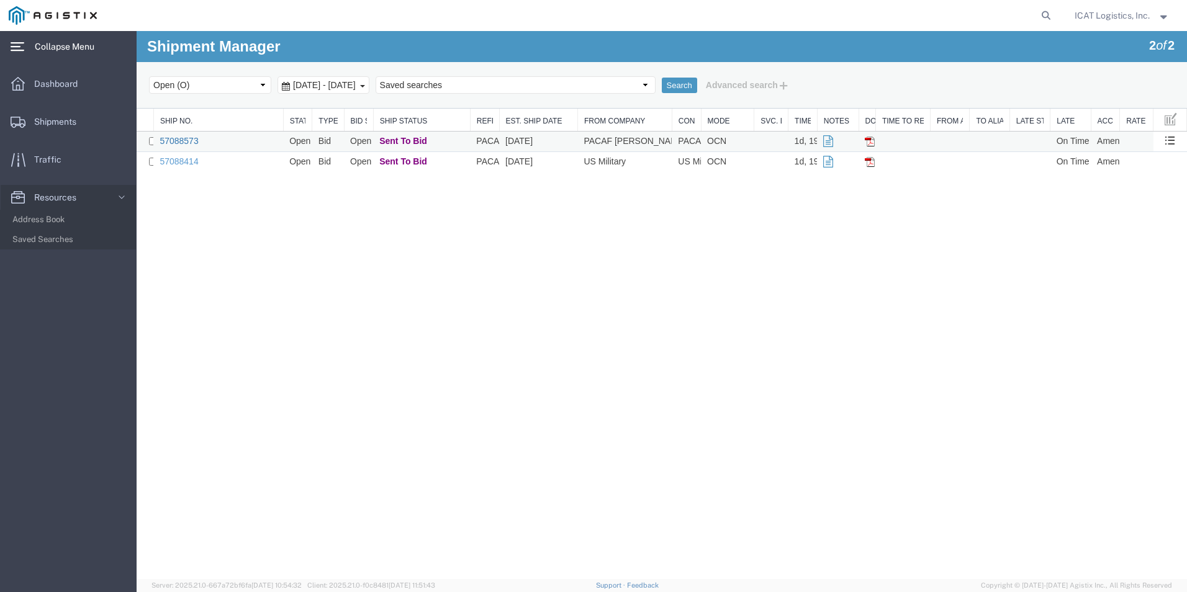
click at [194, 140] on link "57088573" at bounding box center [179, 141] width 38 height 10
